Goal: Task Accomplishment & Management: Manage account settings

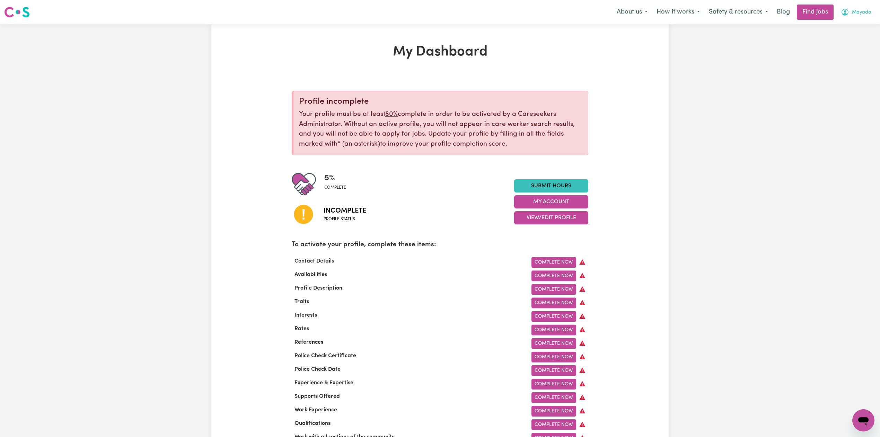
drag, startPoint x: 850, startPoint y: 8, endPoint x: 848, endPoint y: 12, distance: 5.0
click at [850, 9] on button "Mayada" at bounding box center [857, 12] width 40 height 15
click at [835, 59] on link "Logout" at bounding box center [848, 52] width 55 height 13
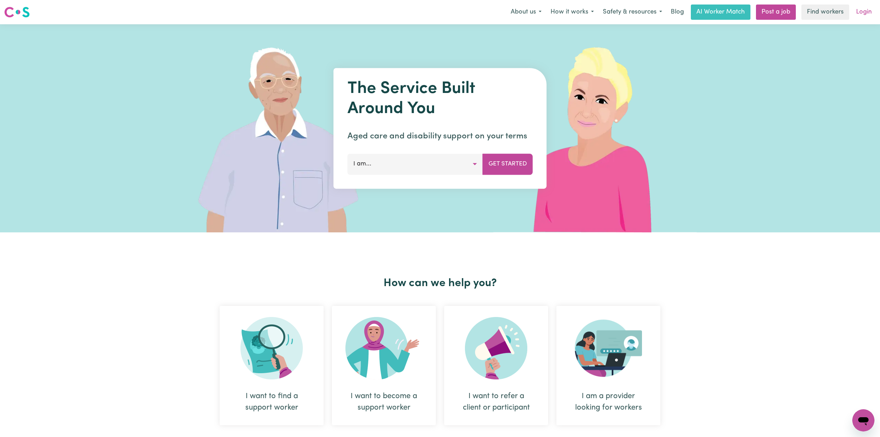
click at [865, 14] on link "Login" at bounding box center [864, 12] width 24 height 15
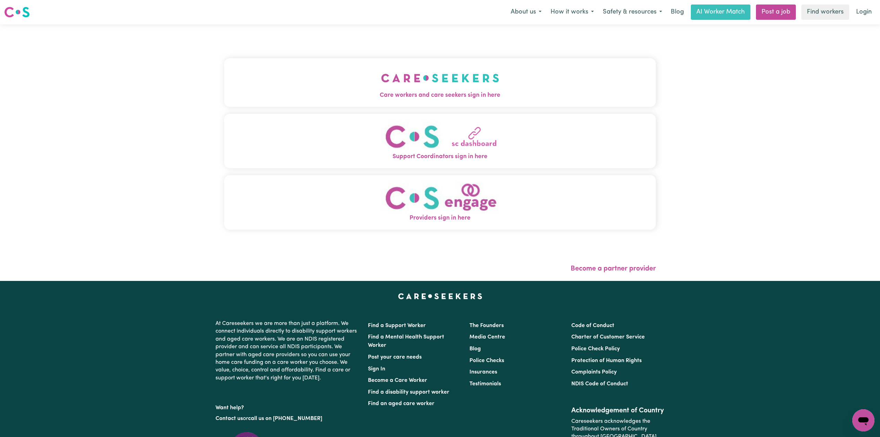
click at [318, 60] on button "Care workers and care seekers sign in here" at bounding box center [440, 82] width 432 height 49
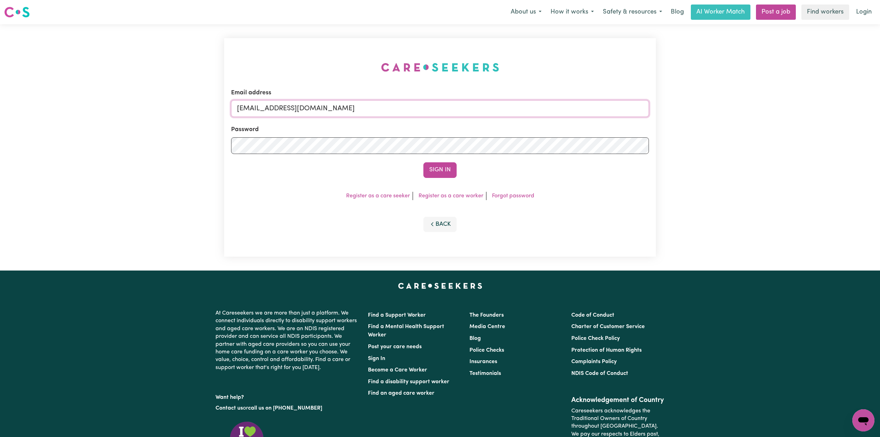
click at [278, 105] on input "[EMAIL_ADDRESS][DOMAIN_NAME]" at bounding box center [440, 108] width 418 height 17
drag, startPoint x: 273, startPoint y: 110, endPoint x: 495, endPoint y: 126, distance: 222.8
click at [495, 126] on form "Email address Superuser~[EMAIL_ADDRESS][DOMAIN_NAME] Password Sign In" at bounding box center [440, 132] width 418 height 89
type input "Superuser~[EMAIL_ADDRESS][DOMAIN_NAME]"
click at [451, 174] on button "Sign In" at bounding box center [440, 169] width 33 height 15
